Goal: Task Accomplishment & Management: Complete application form

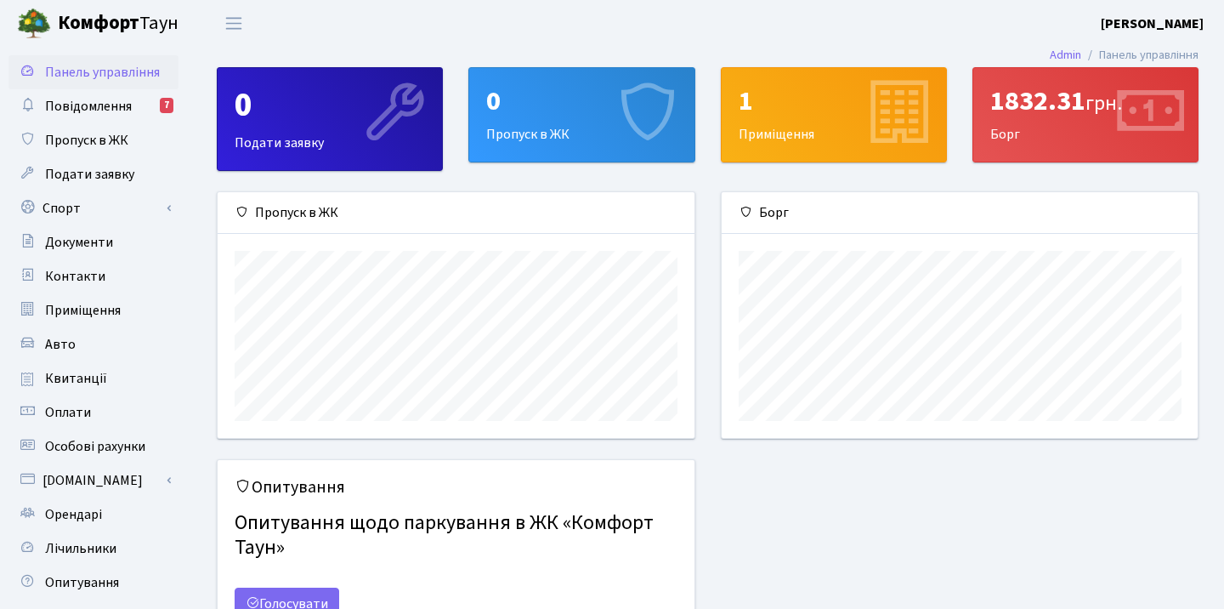
scroll to position [246, 476]
click at [125, 141] on span "Пропуск в ЖК" at bounding box center [86, 140] width 83 height 19
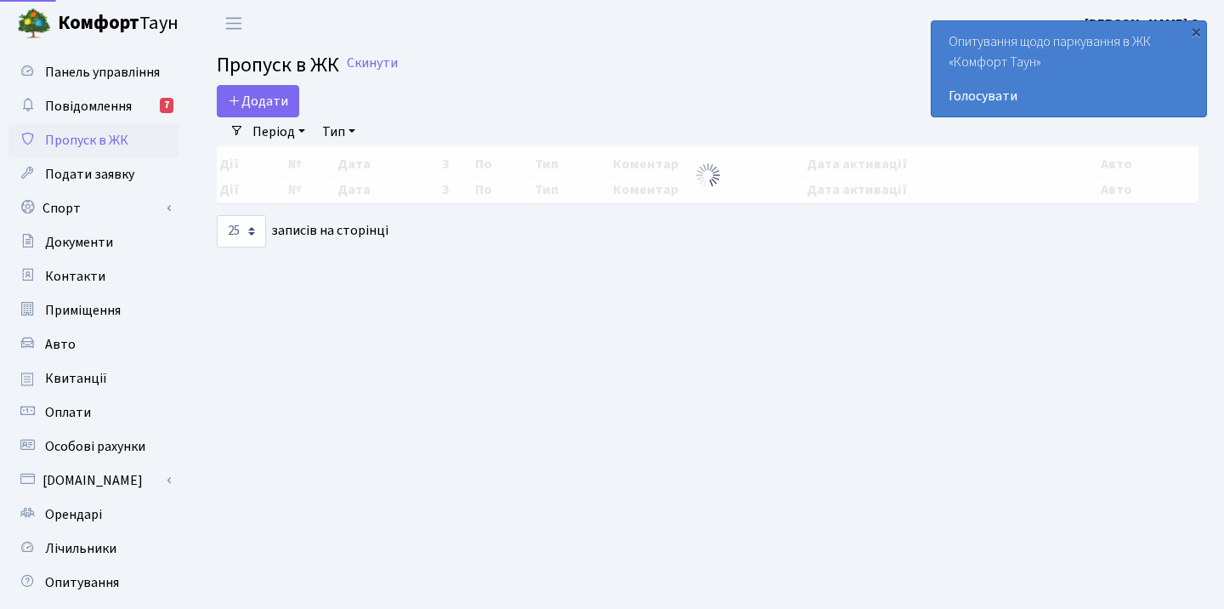
select select "25"
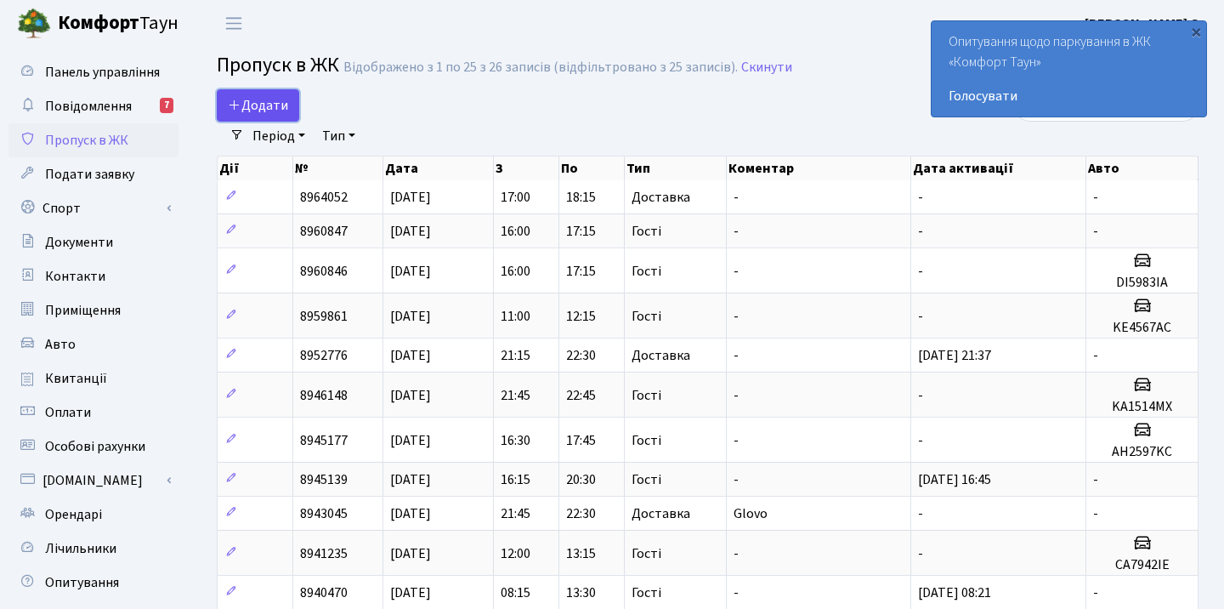
click at [260, 105] on span "Додати" at bounding box center [258, 105] width 60 height 19
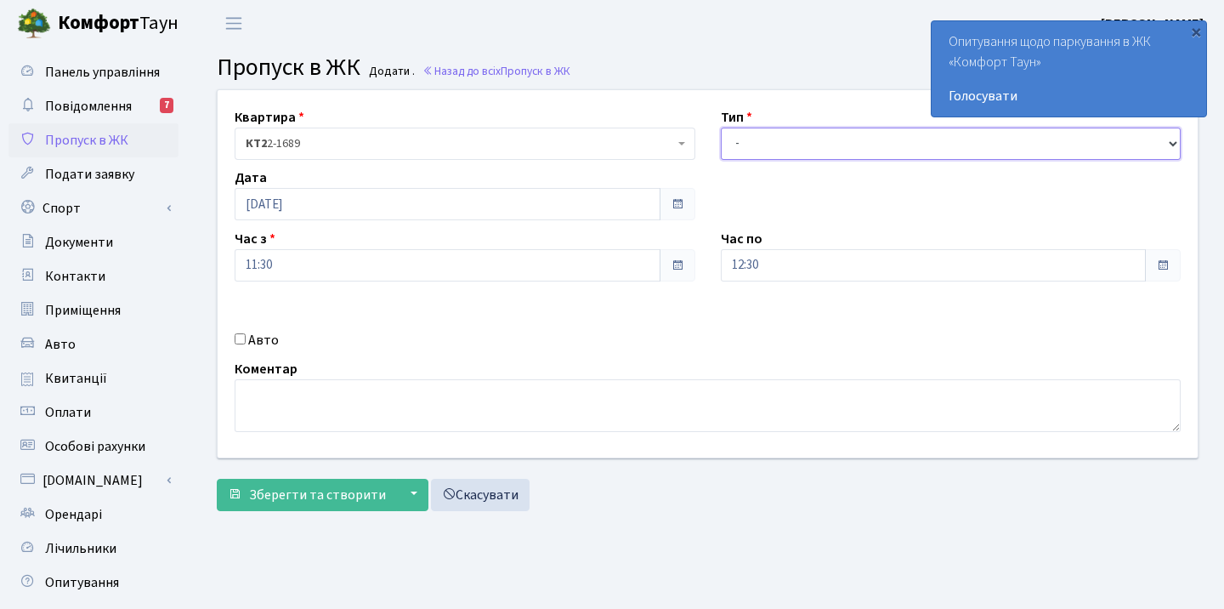
click at [744, 138] on select "- Доставка Таксі Гості Сервіс" at bounding box center [951, 144] width 461 height 32
select select "3"
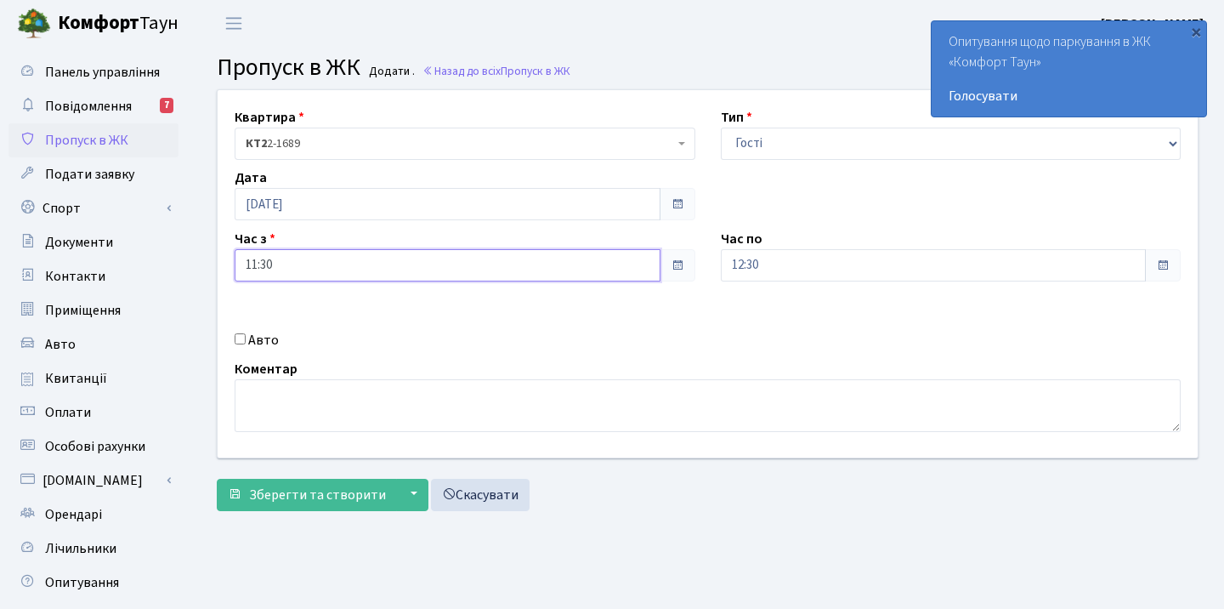
click at [429, 274] on input "11:30" at bounding box center [448, 265] width 426 height 32
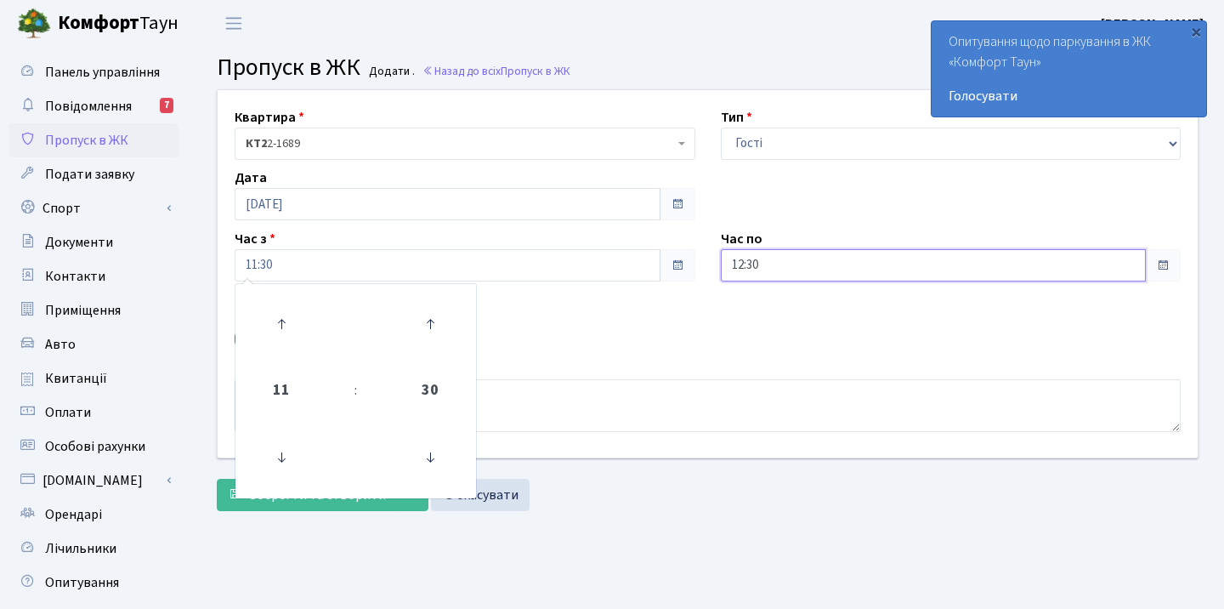
click at [778, 270] on input "12:30" at bounding box center [934, 265] width 426 height 32
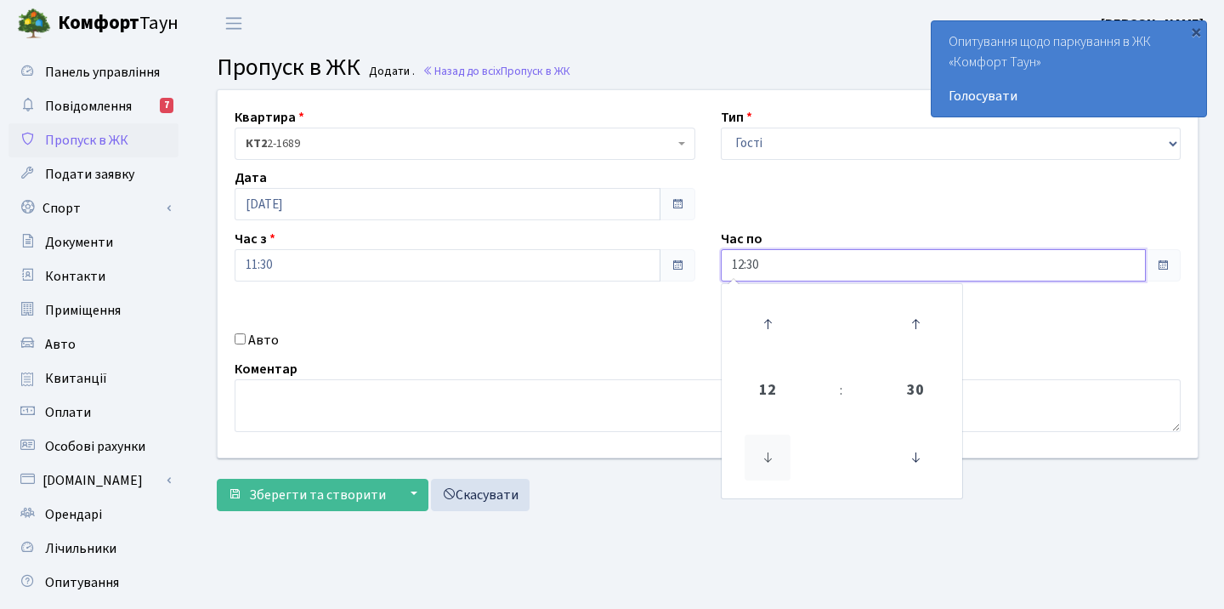
click at [761, 457] on icon at bounding box center [768, 457] width 46 height 46
click at [768, 335] on icon at bounding box center [768, 324] width 46 height 46
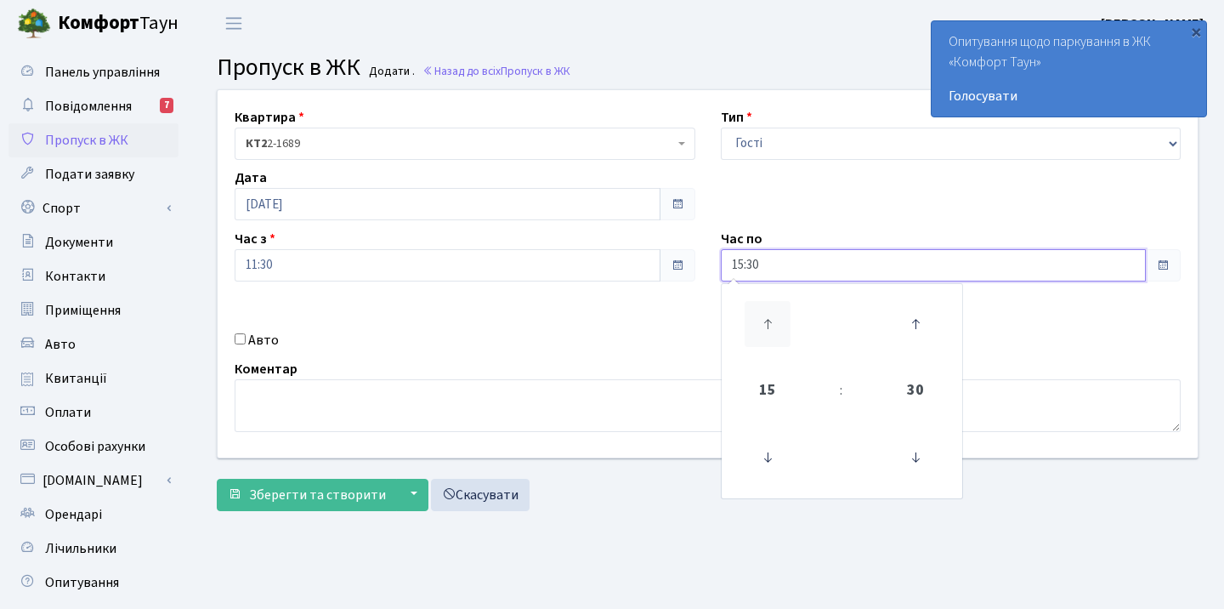
click at [768, 335] on icon at bounding box center [768, 324] width 46 height 46
type input "16:30"
click at [673, 320] on div "Квартира <b>КТ2</b>&nbsp;&nbsp;&nbsp;2-1689 КТ2 2-1689 Тип - Доставка Таксі Гос…" at bounding box center [708, 273] width 1006 height 367
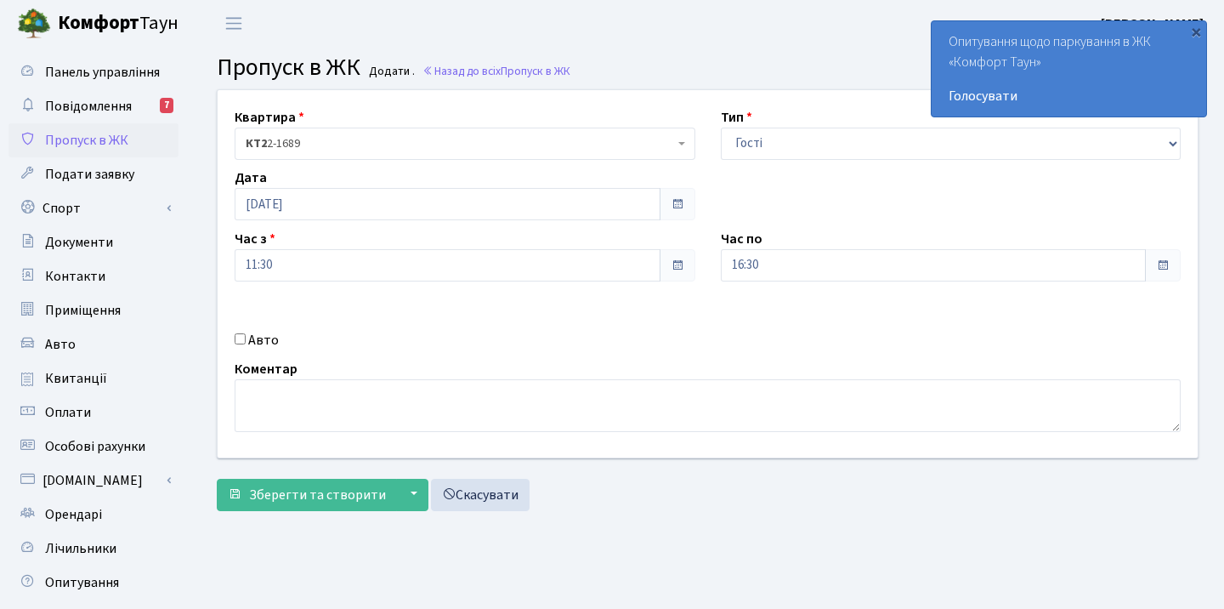
click at [235, 337] on input "Авто" at bounding box center [240, 338] width 11 height 11
checkbox input "true"
paste input "АА5582СІ"
type input "АА5582СІ"
click at [693, 302] on div "Квартира <b>КТ2</b>&nbsp;&nbsp;&nbsp;2-1689 КТ2 2-1689 Тип - Доставка Таксі Гос…" at bounding box center [708, 273] width 1006 height 367
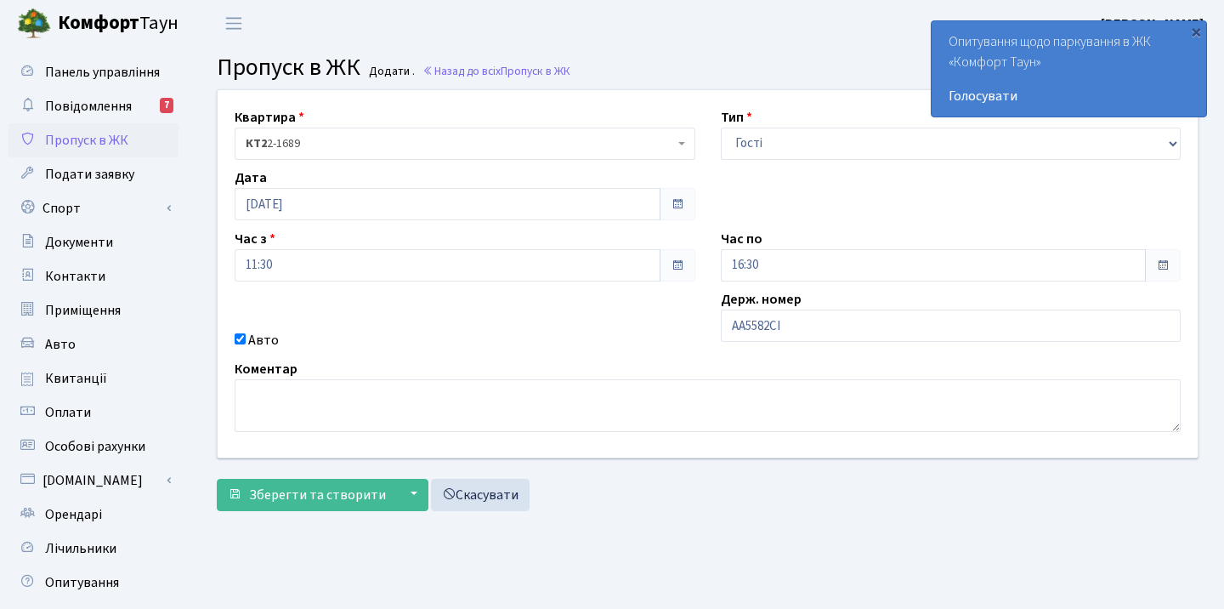
click at [716, 179] on div "Квартира <b>КТ2</b>&nbsp;&nbsp;&nbsp;2-1689 КТ2 2-1689 Тип - Доставка Таксі Гос…" at bounding box center [708, 273] width 1006 height 367
click at [1193, 31] on div "×" at bounding box center [1196, 31] width 17 height 17
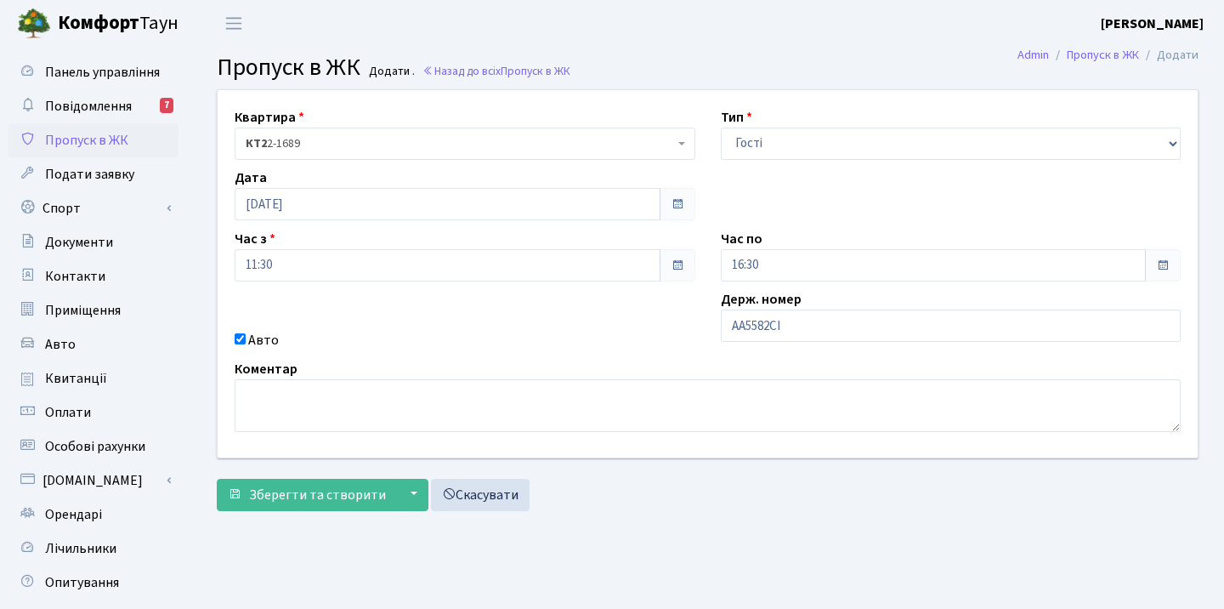
click at [524, 323] on div "Квартира <b>КТ2</b>&nbsp;&nbsp;&nbsp;2-1689 КТ2 2-1689 Тип - Доставка Таксі Гос…" at bounding box center [708, 273] width 1006 height 367
click at [338, 496] on span "Зберегти та створити" at bounding box center [317, 495] width 137 height 19
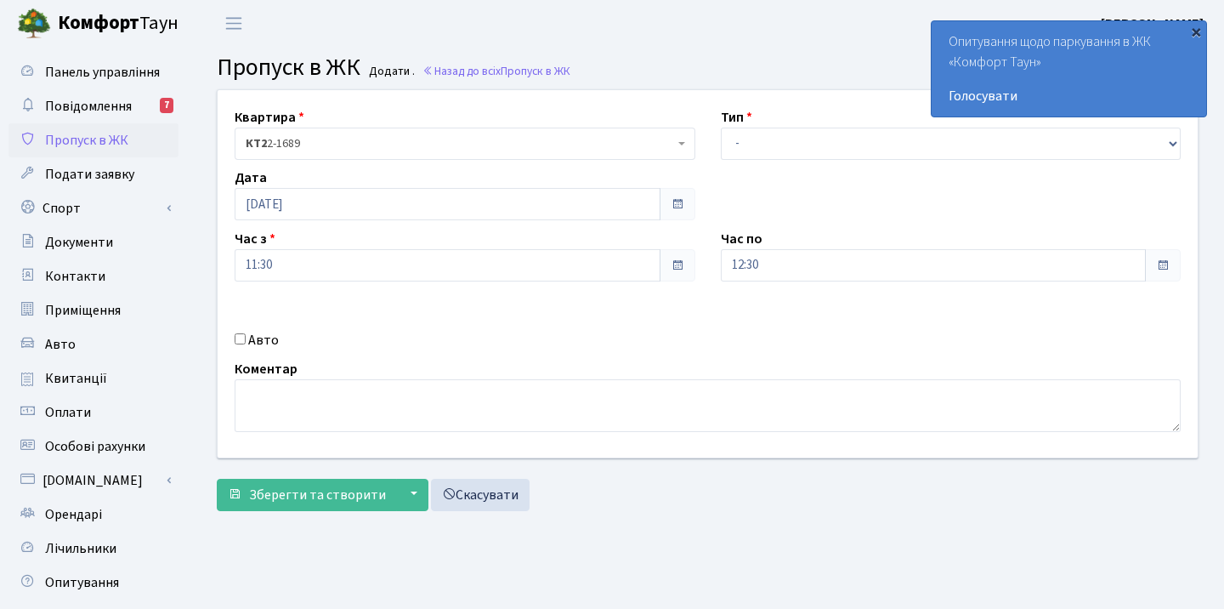
click at [1197, 33] on div "×" at bounding box center [1196, 31] width 17 height 17
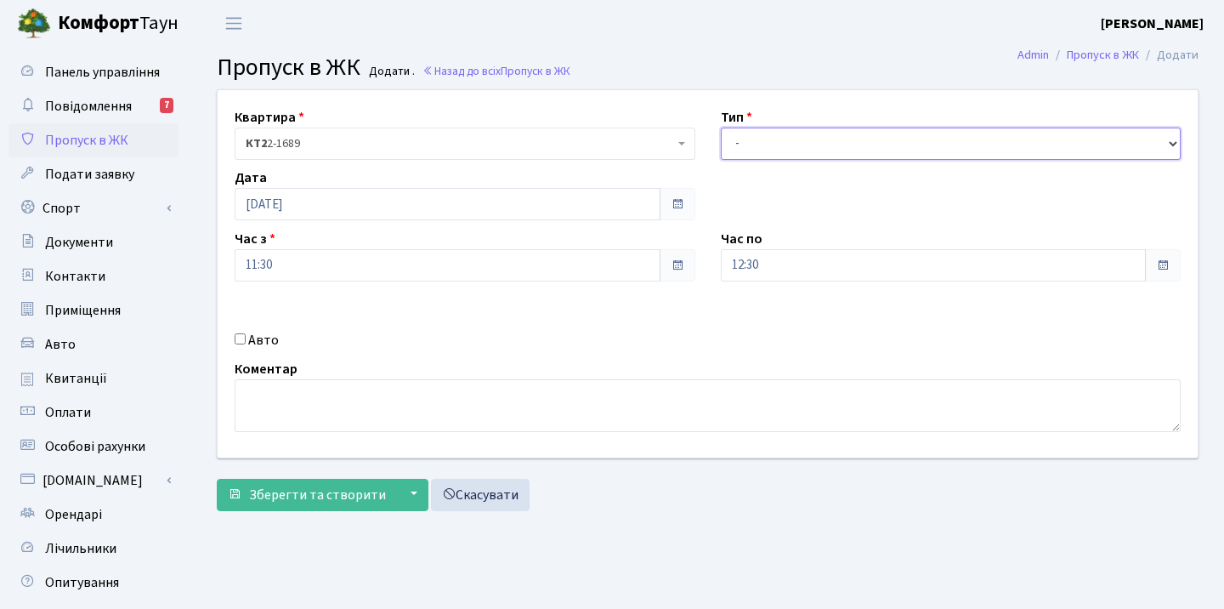
click at [800, 147] on select "- Доставка Таксі Гості Сервіс" at bounding box center [951, 144] width 461 height 32
select select "3"
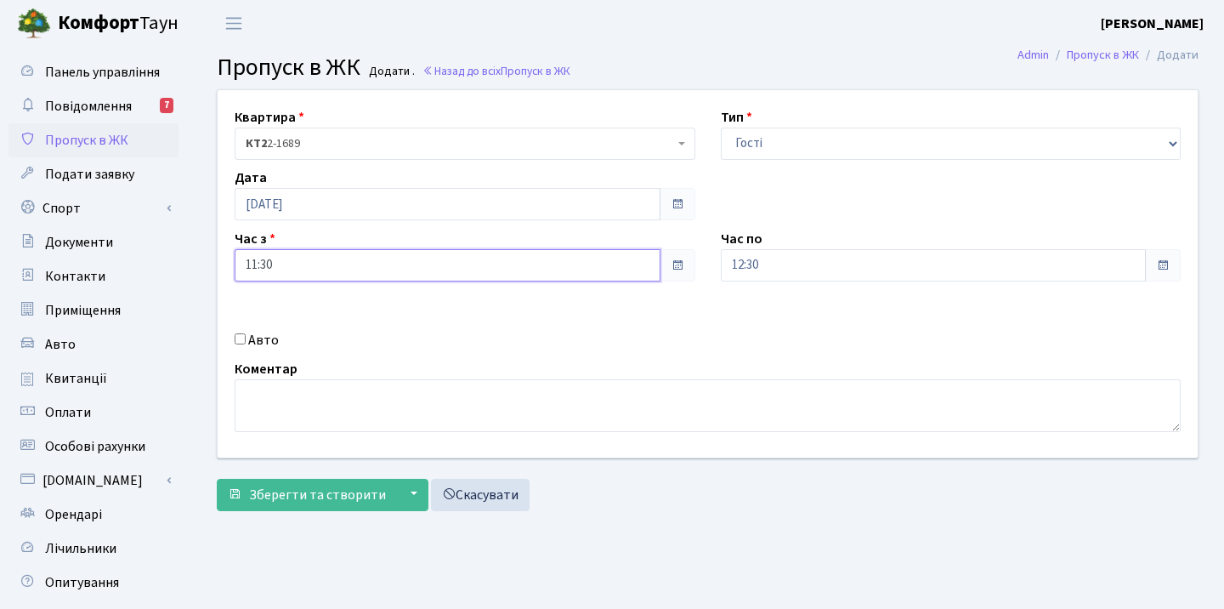
click at [318, 262] on input "11:30" at bounding box center [448, 265] width 426 height 32
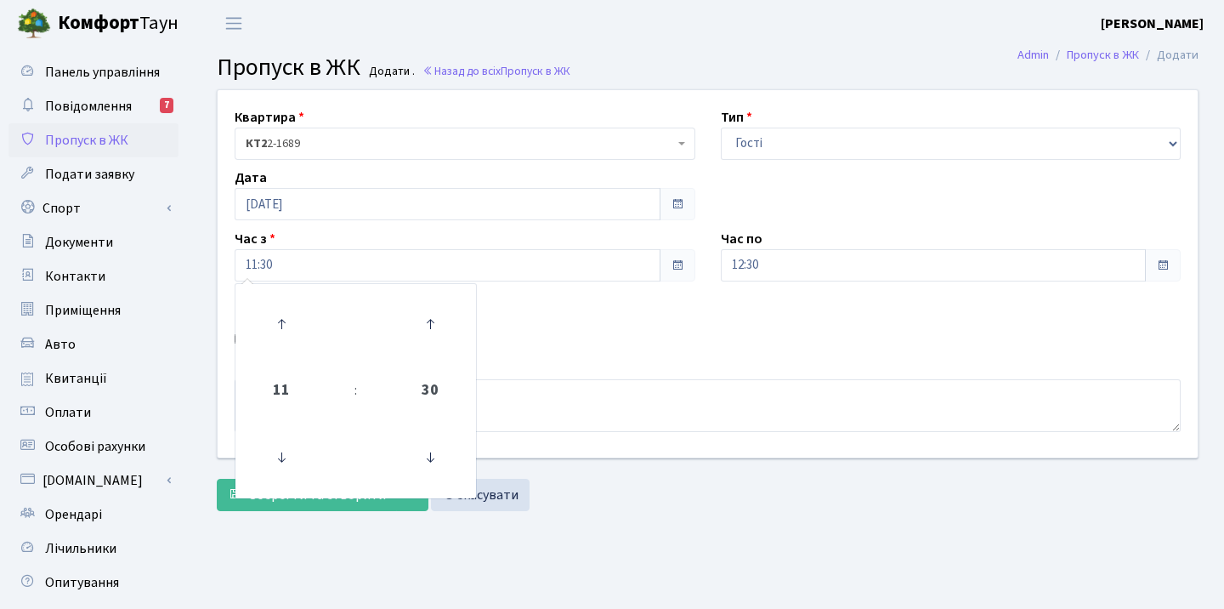
click at [585, 321] on div "Квартира <b>КТ2</b>&nbsp;&nbsp;&nbsp;2-1689 КТ2 2-1689 Тип - Доставка Таксі Гос…" at bounding box center [708, 273] width 1006 height 367
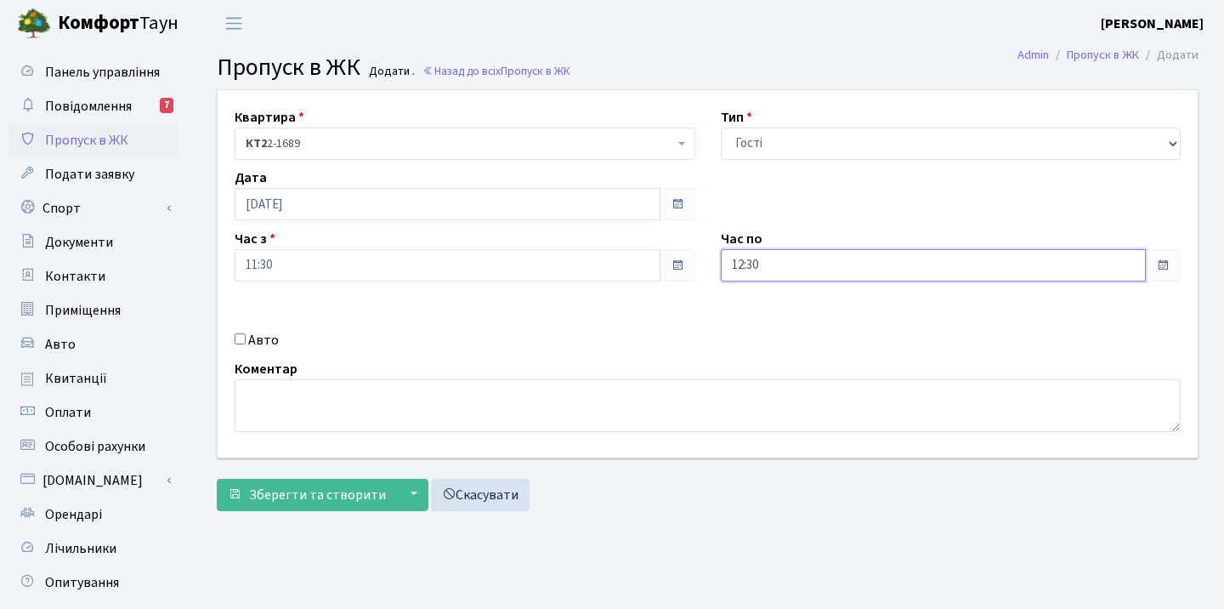
click at [801, 271] on input "12:30" at bounding box center [934, 265] width 426 height 32
click at [769, 332] on icon at bounding box center [768, 324] width 46 height 46
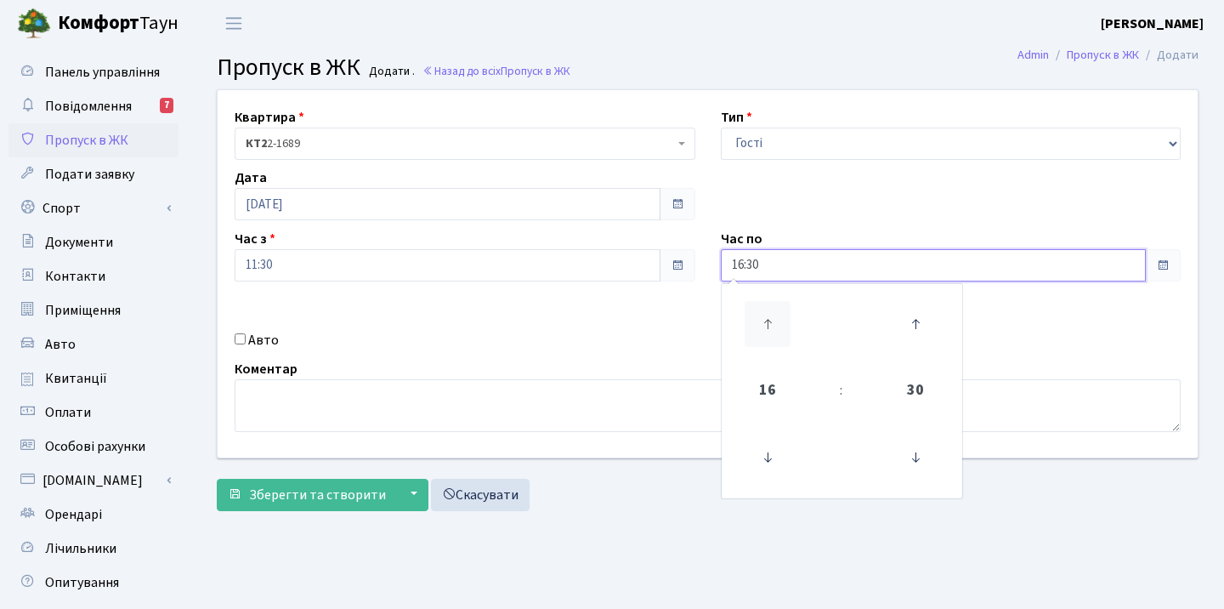
click at [769, 332] on icon at bounding box center [768, 324] width 46 height 46
type input "18:30"
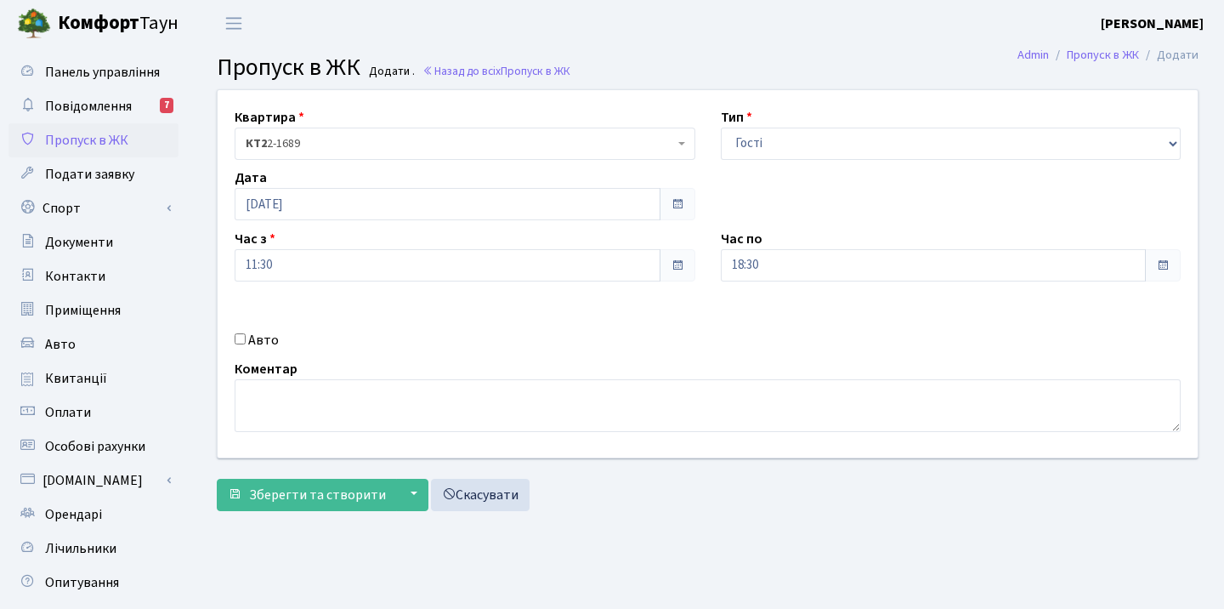
click at [632, 338] on div "Авто" at bounding box center [465, 340] width 486 height 20
click at [241, 338] on input "Авто" at bounding box center [240, 338] width 11 height 11
checkbox input "true"
paste input "Ка4576кв"
click at [649, 339] on div "Авто" at bounding box center [465, 340] width 486 height 20
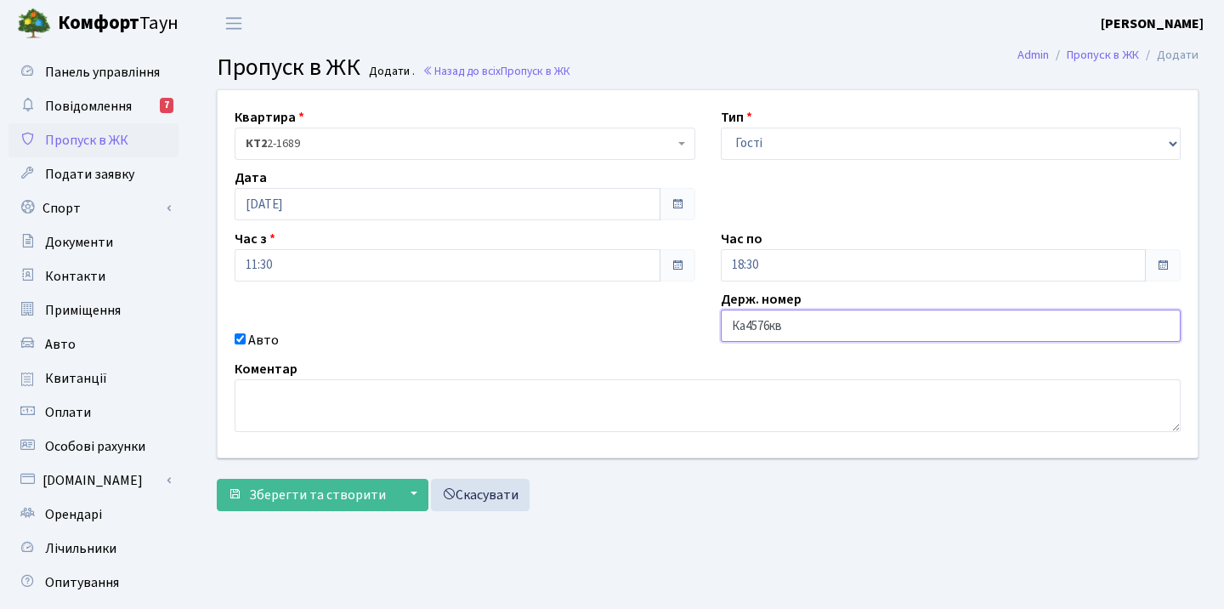
click at [746, 322] on input "Ка4576кв" at bounding box center [951, 325] width 461 height 32
click at [814, 327] on input "КА4576кв" at bounding box center [951, 325] width 461 height 32
type input "КА4576КВ"
click at [710, 324] on div "Держ. номер КА4576КВ" at bounding box center [951, 319] width 486 height 61
click at [524, 306] on div "Квартира <b>КТ2</b>&nbsp;&nbsp;&nbsp;2-1689 КТ2 2-1689 Тип - Доставка Таксі Гос…" at bounding box center [708, 273] width 1006 height 367
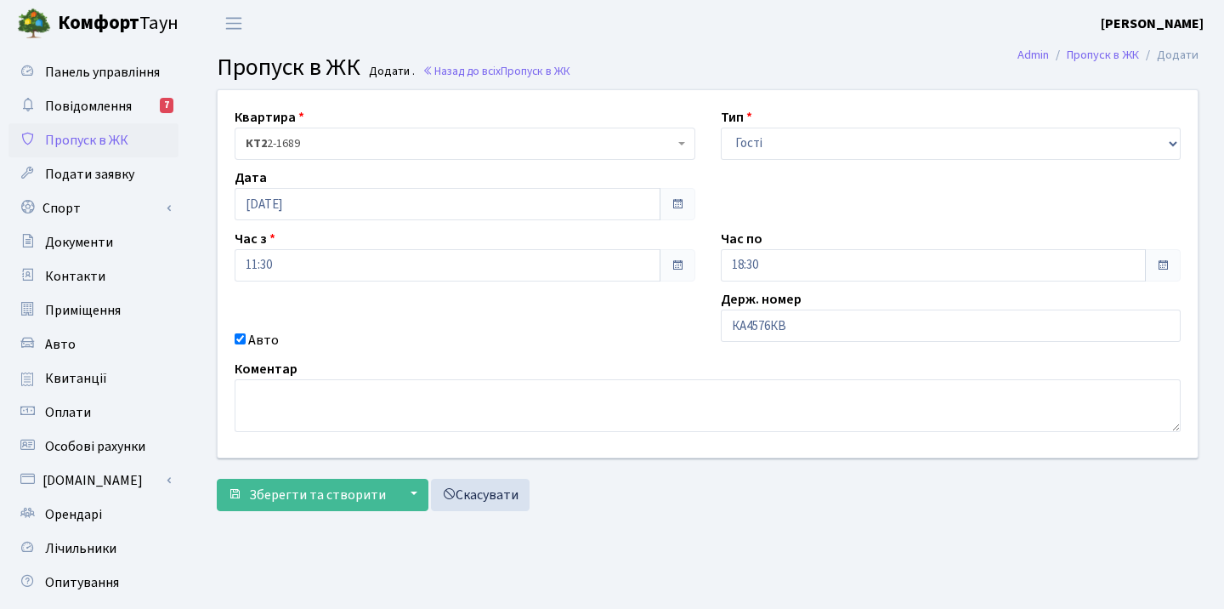
click at [291, 303] on div "Квартира <b>КТ2</b>&nbsp;&nbsp;&nbsp;2-1689 КТ2 2-1689 Тип - Доставка Таксі Гос…" at bounding box center [708, 273] width 1006 height 367
click at [299, 498] on span "Зберегти та створити" at bounding box center [317, 495] width 137 height 19
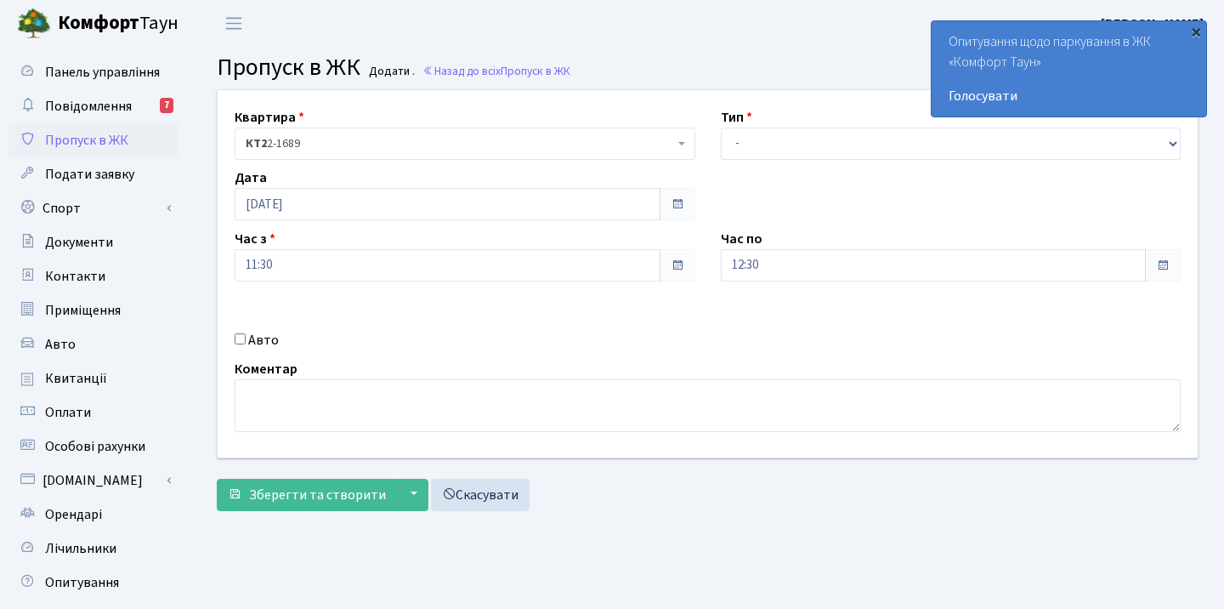
click at [1195, 33] on div "×" at bounding box center [1196, 31] width 17 height 17
